Goal: Find specific page/section: Find specific page/section

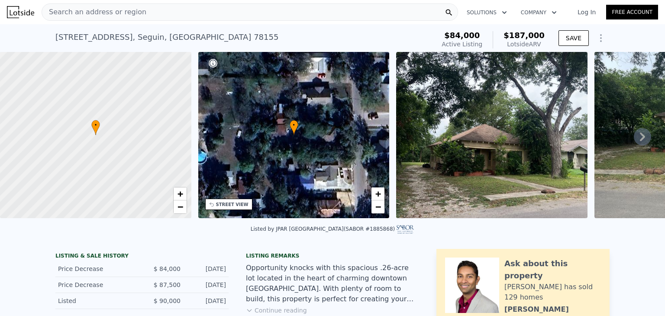
click at [634, 139] on icon at bounding box center [642, 136] width 17 height 17
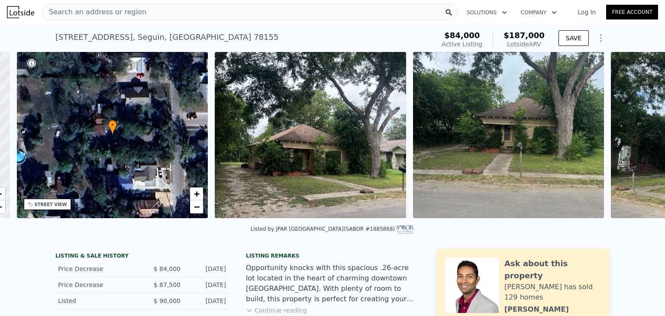
scroll to position [0, 201]
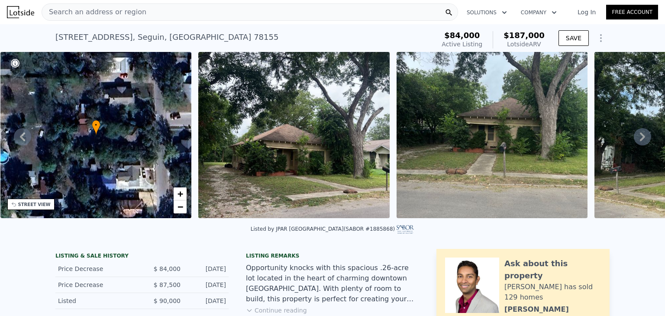
click at [634, 139] on icon at bounding box center [642, 136] width 17 height 17
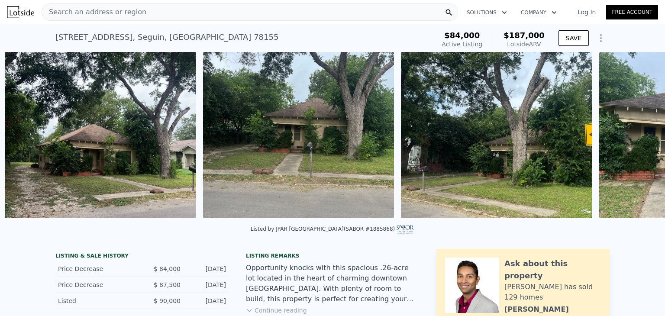
scroll to position [0, 396]
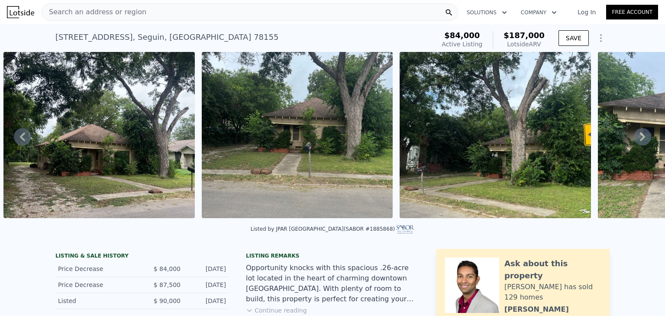
click at [634, 141] on icon at bounding box center [642, 136] width 17 height 17
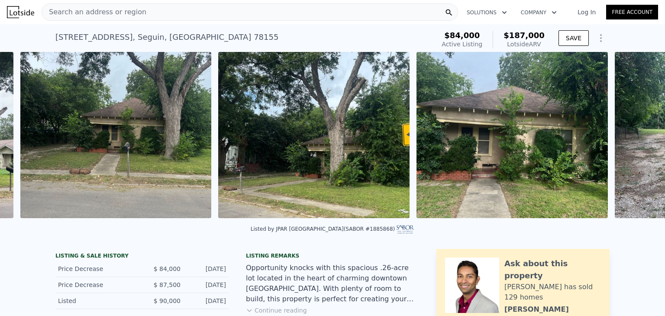
scroll to position [0, 594]
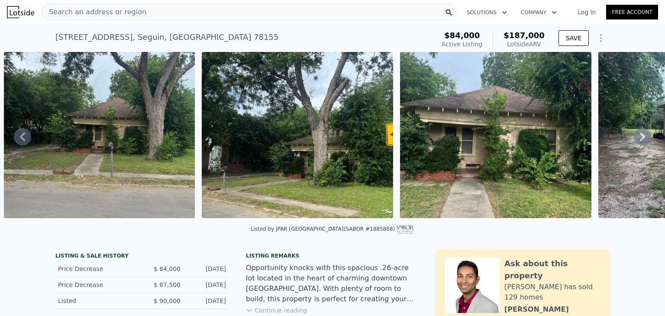
click at [634, 141] on icon at bounding box center [642, 136] width 17 height 17
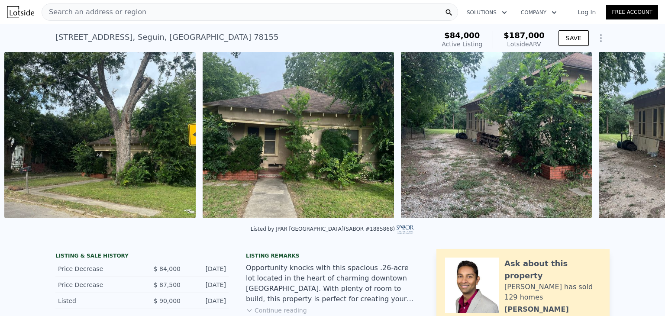
scroll to position [0, 793]
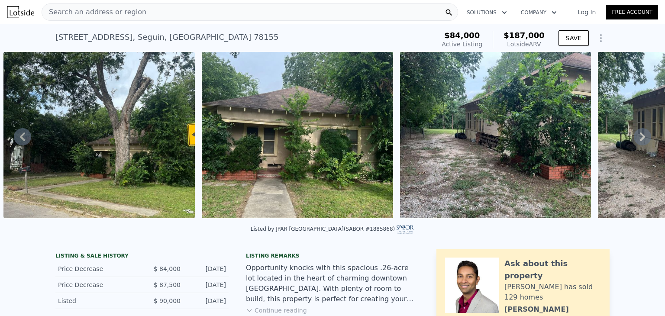
click at [634, 141] on icon at bounding box center [642, 136] width 17 height 17
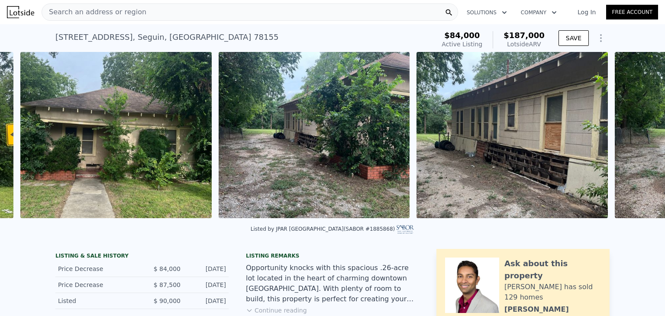
scroll to position [0, 991]
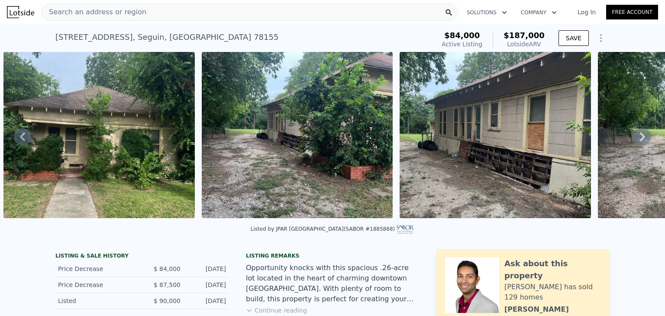
click at [637, 144] on icon at bounding box center [642, 136] width 17 height 17
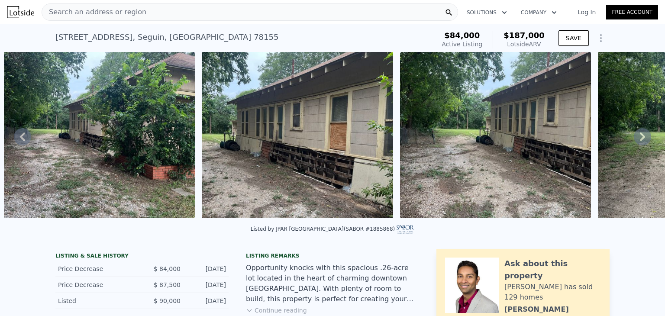
click at [637, 144] on icon at bounding box center [642, 136] width 17 height 17
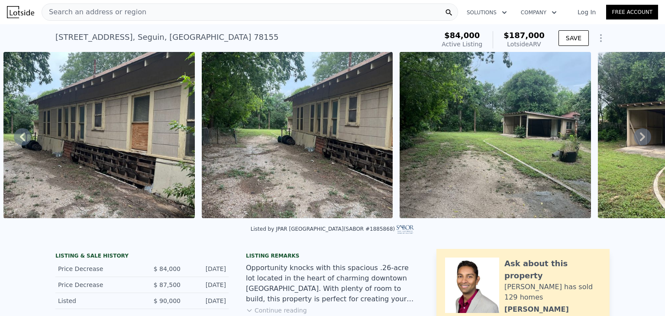
click at [637, 144] on icon at bounding box center [642, 136] width 17 height 17
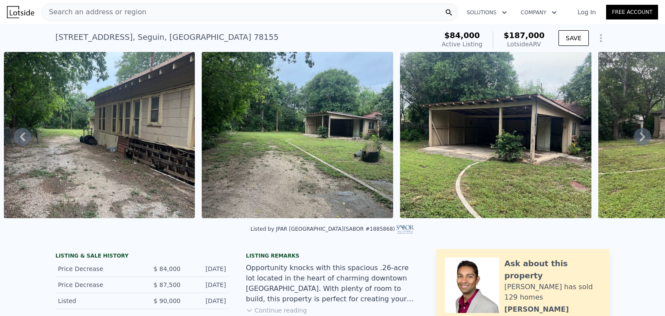
click at [637, 144] on icon at bounding box center [642, 136] width 17 height 17
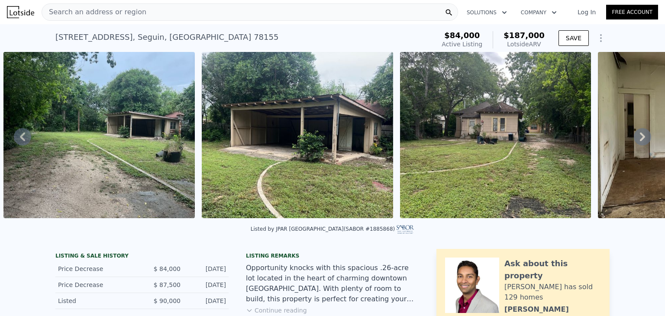
click at [637, 144] on icon at bounding box center [642, 136] width 17 height 17
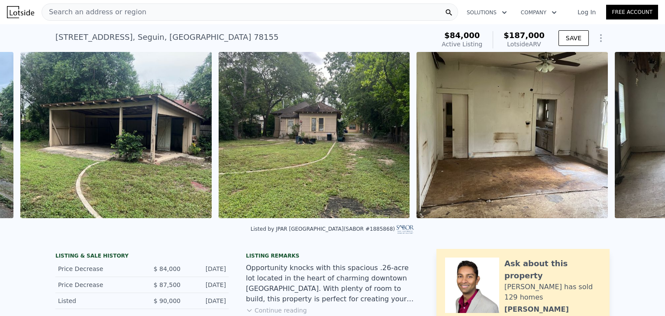
scroll to position [0, 1982]
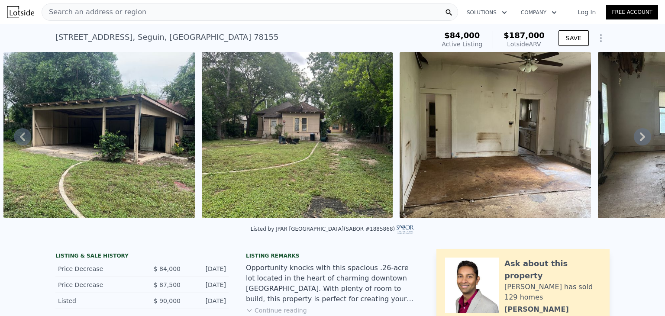
click at [637, 144] on icon at bounding box center [642, 136] width 17 height 17
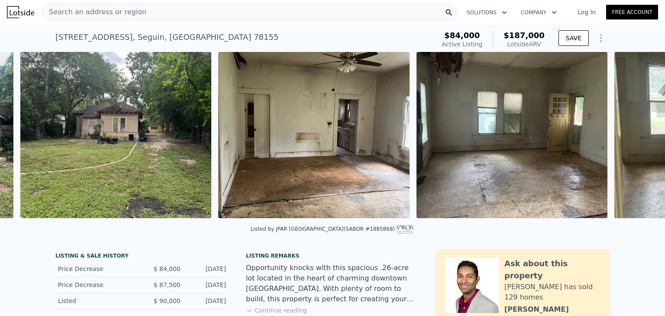
scroll to position [0, 2180]
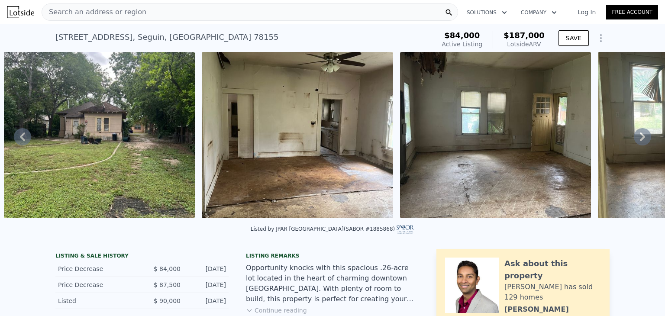
click at [637, 144] on icon at bounding box center [642, 136] width 17 height 17
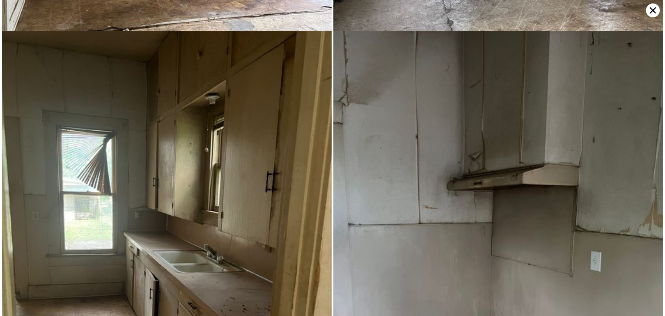
scroll to position [1773, 0]
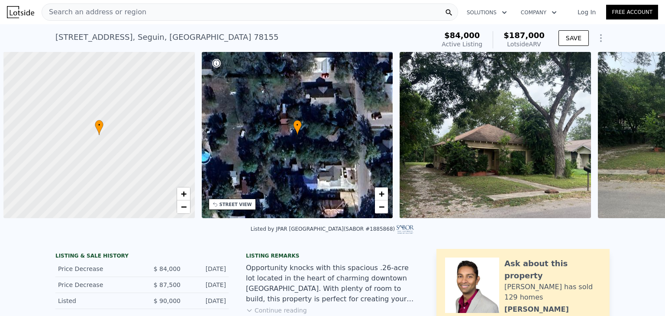
scroll to position [0, 3]
